Goal: Contribute content: Add original content to the website for others to see

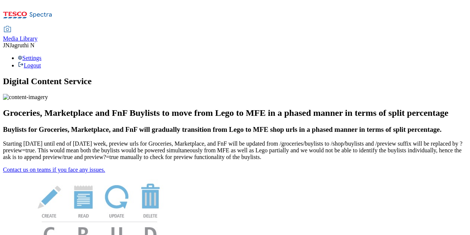
click at [38, 35] on span "Media Library" at bounding box center [20, 38] width 35 height 6
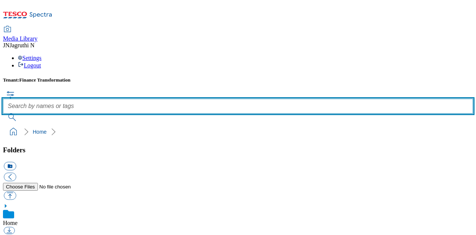
drag, startPoint x: 227, startPoint y: 43, endPoint x: 222, endPoint y: 48, distance: 7.4
click at [227, 98] on input "text" at bounding box center [238, 105] width 470 height 15
type input "wanzl"
click at [3, 113] on button "submit" at bounding box center [12, 116] width 19 height 7
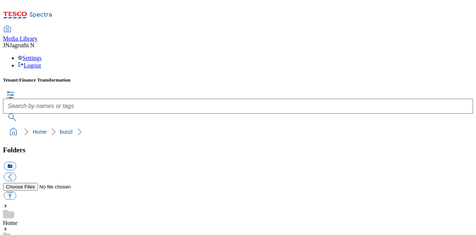
click at [7, 227] on use at bounding box center [6, 229] width 2 height 4
click at [8, 226] on icon at bounding box center [5, 228] width 5 height 5
click at [16, 161] on button "icon_new_folder" at bounding box center [10, 165] width 12 height 9
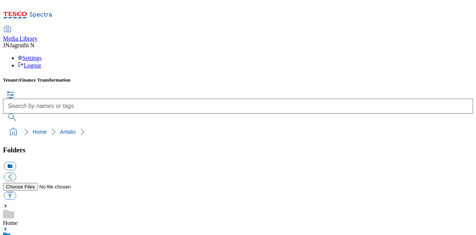
type input "WANZL"
click at [8, 226] on icon at bounding box center [5, 228] width 5 height 5
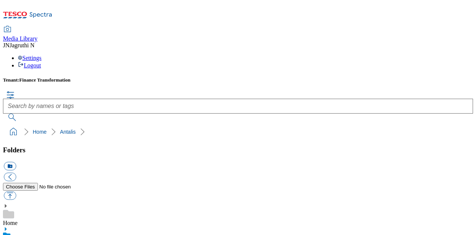
click at [8, 226] on icon at bounding box center [5, 228] width 5 height 5
drag, startPoint x: 45, startPoint y: 156, endPoint x: 33, endPoint y: 161, distance: 12.2
drag, startPoint x: 78, startPoint y: 161, endPoint x: 71, endPoint y: 158, distance: 7.3
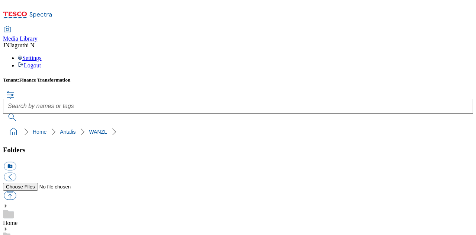
click at [16, 191] on button "button" at bounding box center [10, 195] width 12 height 9
type input "C:\fakepath\KT3 Backroom Trolley.jfif"
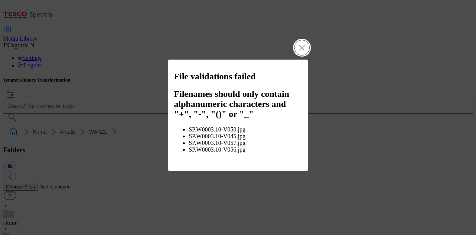
click at [303, 52] on button "Close Modal" at bounding box center [301, 47] width 15 height 15
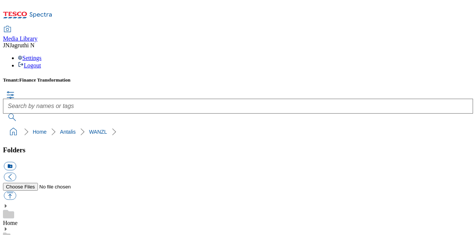
click at [93, 124] on ol "Home [PERSON_NAME]" at bounding box center [239, 131] width 465 height 14
click at [16, 191] on button "button" at bounding box center [10, 195] width 12 height 9
type input "C:\fakepath\SP.W0003.10-V056.jpg"
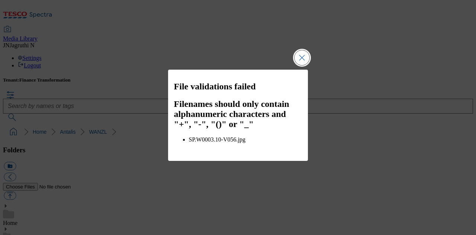
click at [301, 60] on button "Close Modal" at bounding box center [301, 57] width 15 height 15
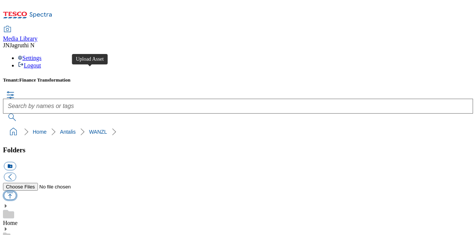
click at [16, 191] on button "button" at bounding box center [10, 195] width 12 height 9
type input "C:\fakepath\KT3 Backroom Trolley.jfif"
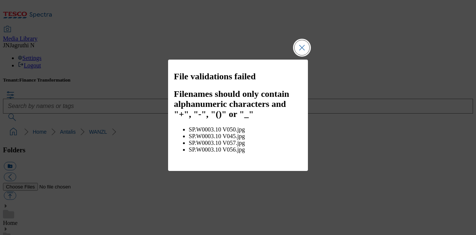
click at [307, 52] on button "Close Modal" at bounding box center [301, 47] width 15 height 15
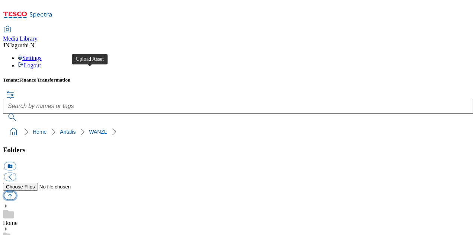
click at [16, 191] on button "button" at bounding box center [10, 195] width 12 height 9
type input "C:\fakepath\SP.W0003.10 V050.jpg"
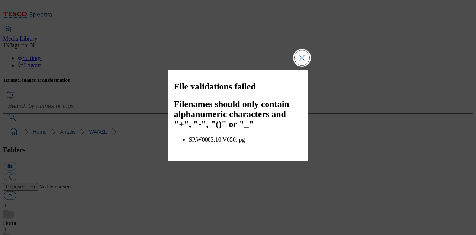
click at [301, 58] on button "Close Modal" at bounding box center [301, 57] width 15 height 15
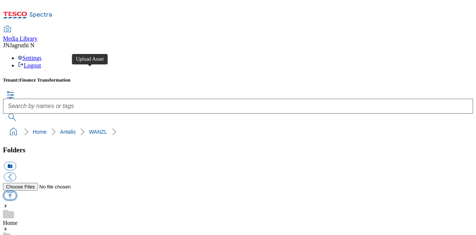
click at [16, 191] on button "button" at bounding box center [10, 195] width 12 height 9
type input "C:\fakepath\KT3 Backroom Trolley.jfif"
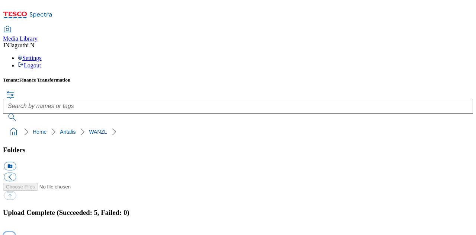
click at [15, 232] on button "button" at bounding box center [9, 235] width 11 height 7
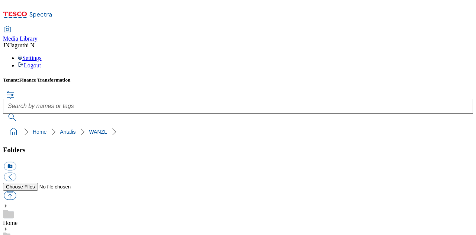
scroll to position [37, 0]
